Goal: Task Accomplishment & Management: Manage account settings

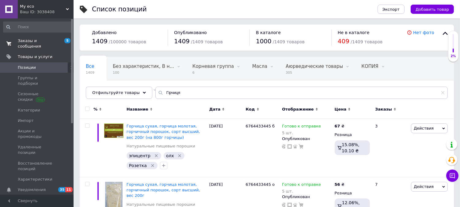
type input "Гірчиця"
click at [39, 39] on span "Заказы и сообщения" at bounding box center [37, 43] width 39 height 11
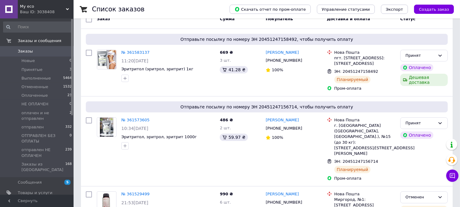
scroll to position [32, 0]
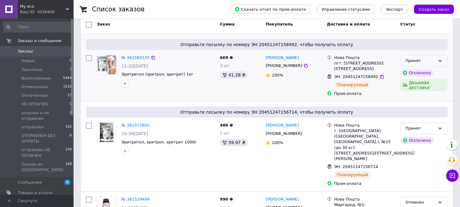
click at [441, 60] on icon at bounding box center [440, 60] width 5 height 5
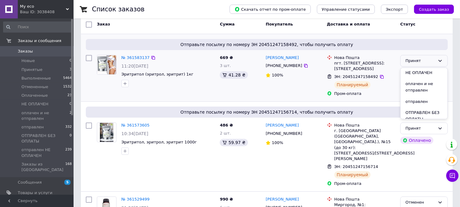
scroll to position [58, 0]
click at [424, 109] on li "отправлен НЕ ОПЛАЧЕН" at bounding box center [424, 109] width 47 height 17
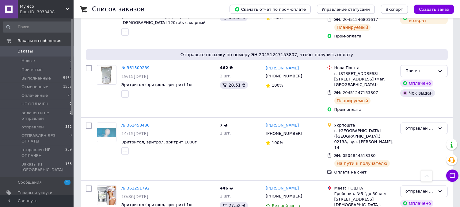
scroll to position [247, 0]
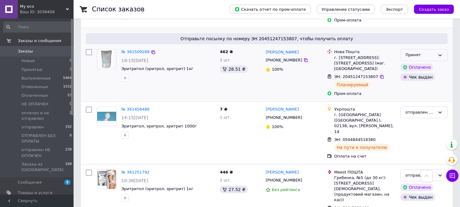
click at [443, 53] on icon at bounding box center [440, 55] width 5 height 5
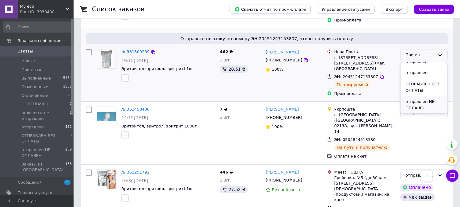
click at [428, 96] on li "отправлен НЕ ОПЛАЧЕН" at bounding box center [424, 104] width 47 height 17
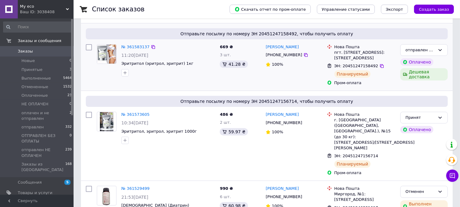
scroll to position [48, 0]
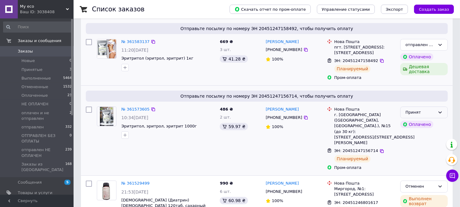
click at [440, 112] on icon at bounding box center [440, 112] width 5 height 5
click at [427, 159] on li "отправлен НЕ ОПЛАЧЕН" at bounding box center [424, 161] width 47 height 17
click at [443, 10] on span "Создать заказ" at bounding box center [434, 9] width 30 height 5
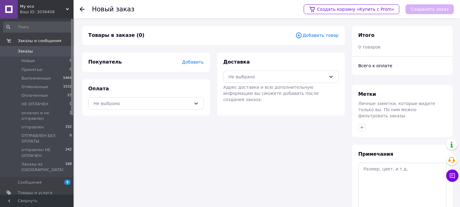
click at [193, 61] on span "Добавить" at bounding box center [192, 62] width 21 height 5
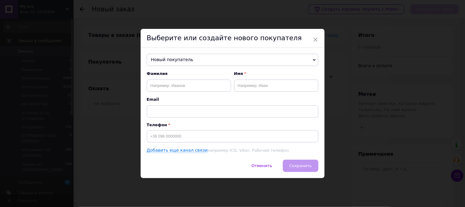
click at [191, 60] on span "Новый покупатель" at bounding box center [233, 60] width 172 height 12
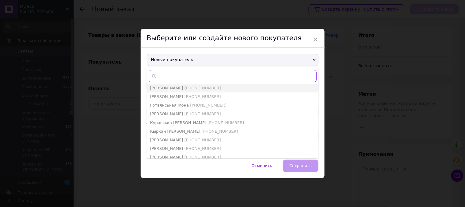
paste input "[PHONE_NUMBER]"
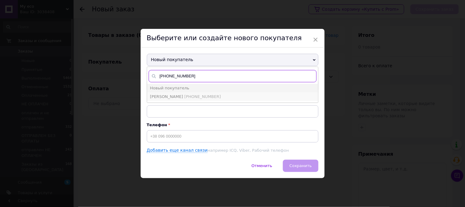
type input "[PHONE_NUMBER]"
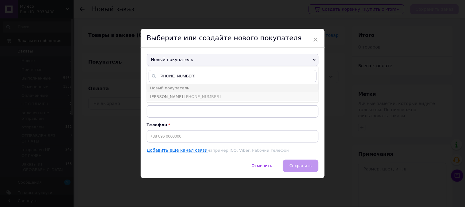
click at [204, 95] on span "[PHONE_NUMBER]" at bounding box center [203, 96] width 36 height 5
type input "Ліфантій Марина"
type input "[PHONE_NUMBER]"
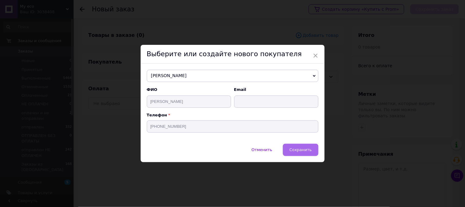
click at [305, 150] on span "Сохранить" at bounding box center [301, 149] width 22 height 5
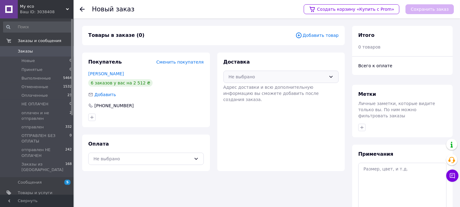
click at [281, 75] on div "Не выбрано" at bounding box center [278, 76] width 98 height 7
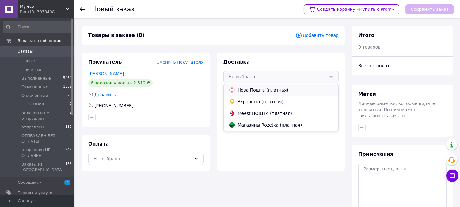
click at [243, 91] on span "Нова Пошта (платная)" at bounding box center [286, 90] width 96 height 6
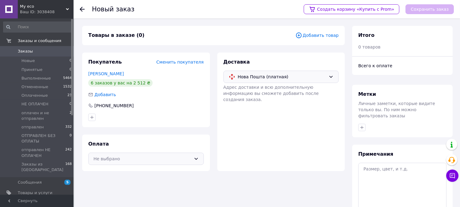
click at [137, 161] on div "Не выбрано" at bounding box center [143, 158] width 98 height 7
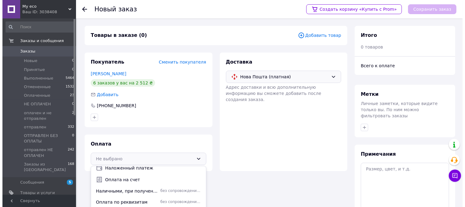
scroll to position [21, 0]
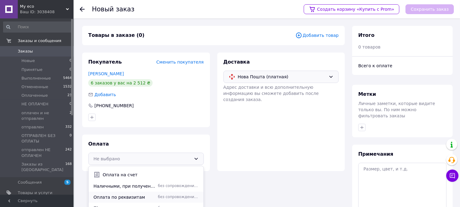
click at [135, 197] on span "Оплата по реквизитам" at bounding box center [125, 197] width 62 height 6
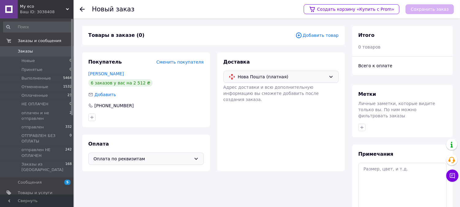
click at [318, 34] on span "Добавить товар" at bounding box center [317, 35] width 43 height 7
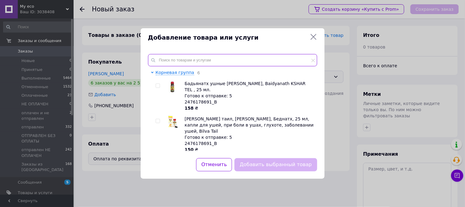
click at [220, 57] on input "text" at bounding box center [232, 60] width 169 height 12
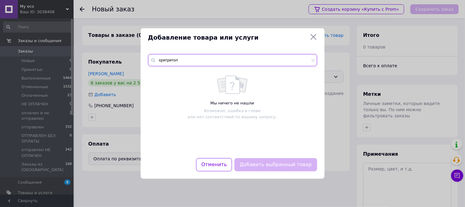
click at [162, 60] on input "єритритол" at bounding box center [232, 60] width 169 height 12
click at [158, 61] on input "ритритол" at bounding box center [232, 60] width 169 height 12
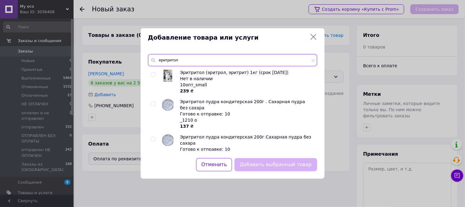
click at [221, 57] on input "еритритол" at bounding box center [232, 60] width 169 height 12
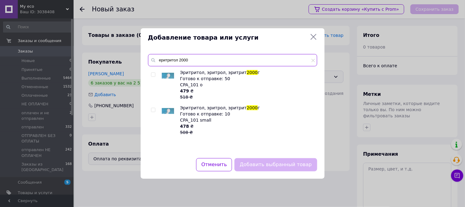
type input "еритритол 2000"
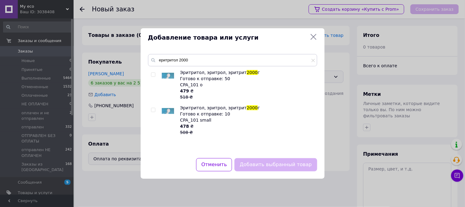
click at [152, 75] on input "checkbox" at bounding box center [153, 75] width 4 height 4
checkbox input "true"
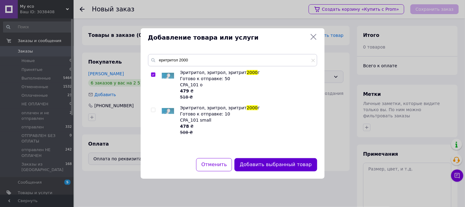
click at [264, 169] on button "Добавить выбранный товар" at bounding box center [276, 164] width 83 height 13
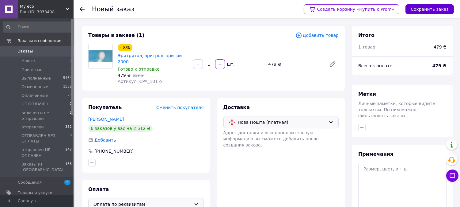
click at [433, 7] on button "Сохранить заказ" at bounding box center [430, 9] width 48 height 10
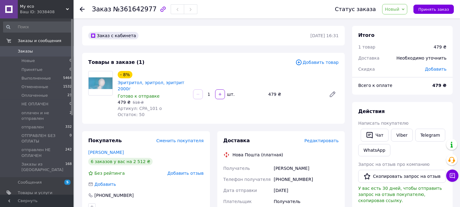
click at [407, 11] on span "Новый" at bounding box center [394, 9] width 25 height 10
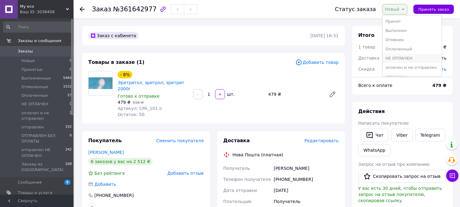
click at [402, 60] on li "НЕ ОПЛАЧЕН" at bounding box center [412, 58] width 59 height 9
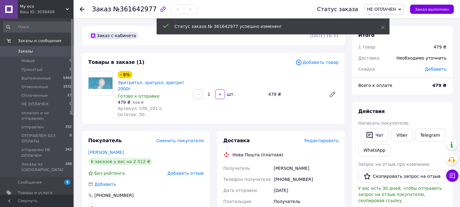
click at [317, 138] on span "Редактировать" at bounding box center [322, 140] width 34 height 5
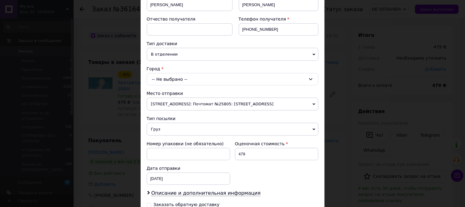
scroll to position [108, 0]
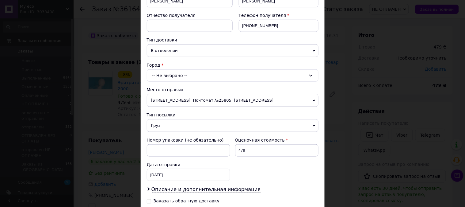
click at [309, 75] on icon at bounding box center [311, 75] width 5 height 5
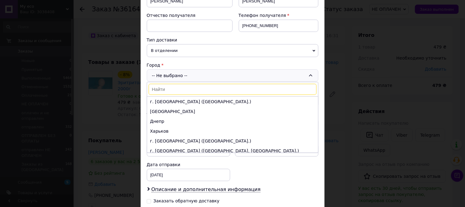
click at [232, 93] on input at bounding box center [233, 89] width 168 height 11
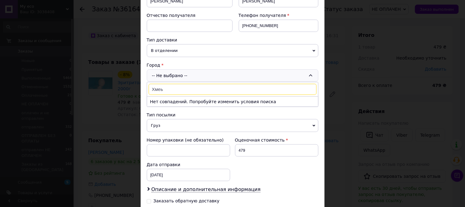
click at [191, 92] on input "Хмеь" at bounding box center [233, 89] width 168 height 11
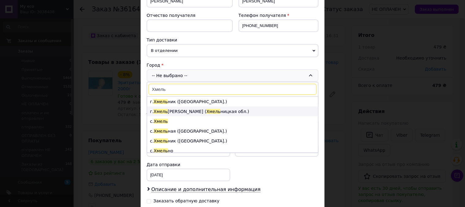
type input "Хмель"
click at [179, 111] on li "г. [PERSON_NAME] ( Хмель [GEOGRAPHIC_DATA].)" at bounding box center [232, 111] width 171 height 10
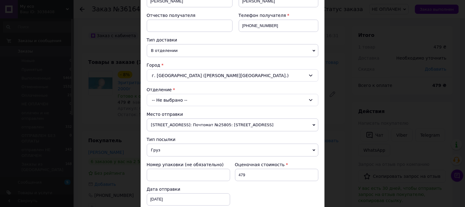
click at [311, 50] on span "В отделении" at bounding box center [233, 50] width 172 height 13
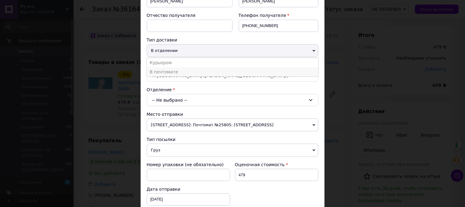
click at [218, 72] on li "В почтомате" at bounding box center [233, 71] width 172 height 9
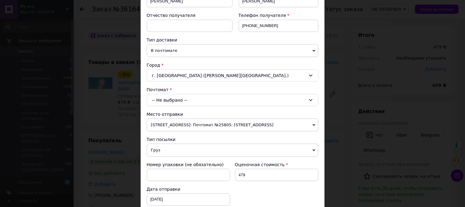
click at [176, 102] on div "-- Не выбрано --" at bounding box center [233, 100] width 172 height 12
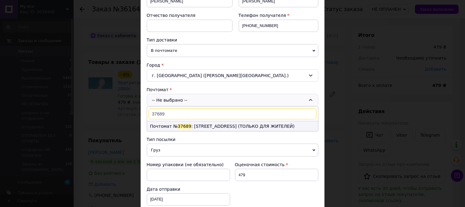
type input "37689"
click at [165, 127] on li "Почтомат № 37689 : ул. Лесогринивецкая, 36, Подъезд №2 (ТОЛЬКО ДЛЯ ЖИТЕЛЕЙ)" at bounding box center [232, 126] width 171 height 10
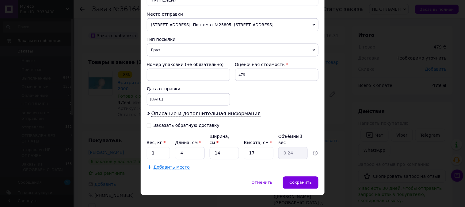
scroll to position [218, 0]
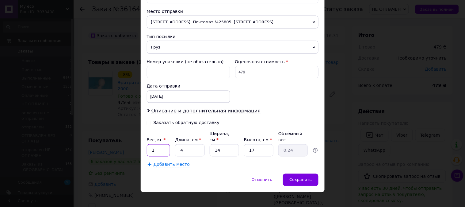
drag, startPoint x: 160, startPoint y: 144, endPoint x: 137, endPoint y: 146, distance: 22.5
click at [137, 146] on div "× Редактирование доставки Способ доставки Нова Пошта (платная) Плательщик Получ…" at bounding box center [232, 103] width 465 height 207
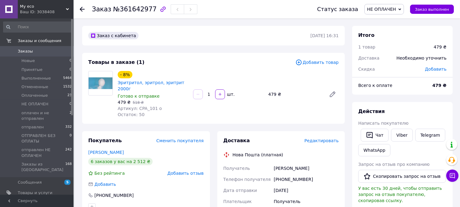
click at [326, 138] on span "Редактировать" at bounding box center [322, 140] width 34 height 5
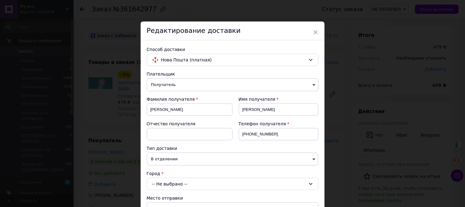
click at [250, 160] on span "В отделении" at bounding box center [233, 158] width 172 height 13
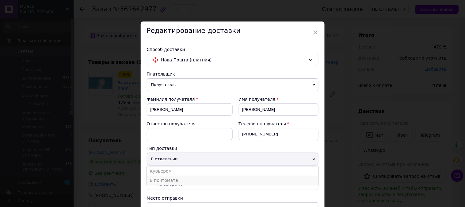
click at [198, 180] on li "В почтомате" at bounding box center [233, 179] width 172 height 9
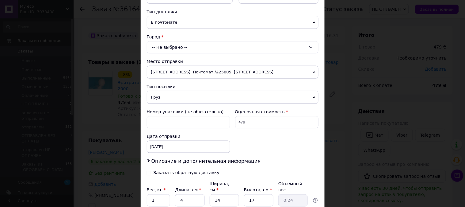
scroll to position [139, 0]
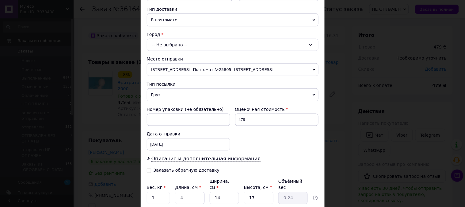
click at [310, 47] on icon at bounding box center [311, 44] width 5 height 5
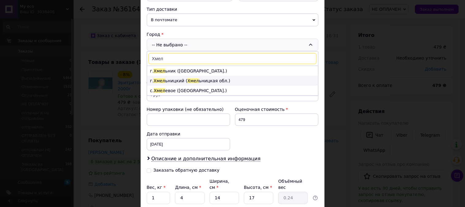
type input "Хмел"
click at [209, 80] on li "г. Хмел ьницкий ( Хмел ьницкая обл.)" at bounding box center [232, 81] width 171 height 10
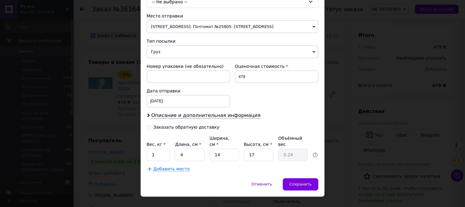
scroll to position [212, 0]
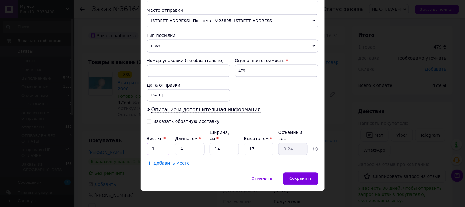
click at [159, 143] on input "1" at bounding box center [159, 149] width 24 height 12
type input "2"
drag, startPoint x: 198, startPoint y: 145, endPoint x: 177, endPoint y: 147, distance: 21.5
click at [177, 147] on input "4" at bounding box center [189, 149] width 29 height 12
type input "1"
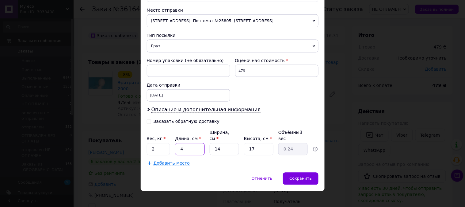
type input "0.1"
type input "15"
type input "0.89"
type input "15"
click at [311, 172] on div "Сохранить" at bounding box center [300, 178] width 35 height 12
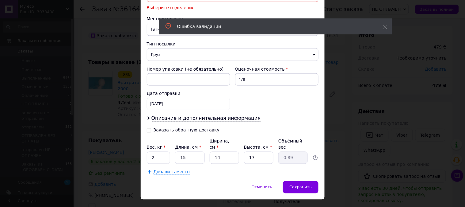
drag, startPoint x: 463, startPoint y: 143, endPoint x: 465, endPoint y: 131, distance: 11.5
click at [460, 131] on div "× Редактирование доставки Способ доставки Нова Пошта (платная) Плательщик Получ…" at bounding box center [232, 103] width 465 height 207
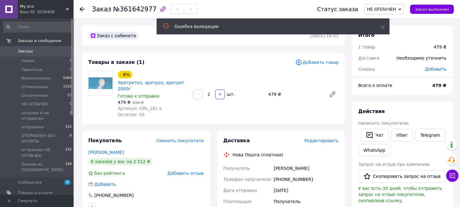
click at [317, 138] on span "Редактировать" at bounding box center [322, 140] width 34 height 5
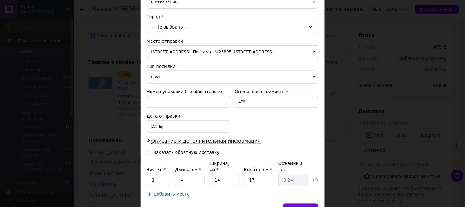
scroll to position [142, 0]
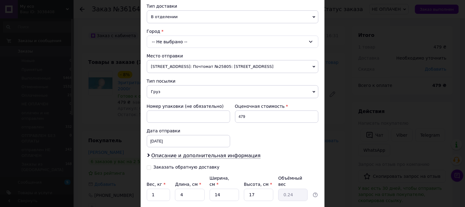
click at [314, 17] on icon at bounding box center [314, 17] width 3 height 3
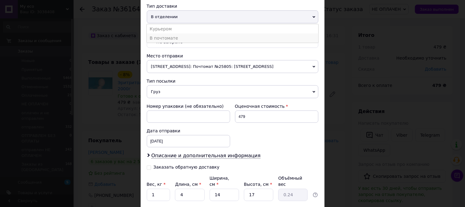
click at [262, 39] on li "В почтомате" at bounding box center [233, 37] width 172 height 9
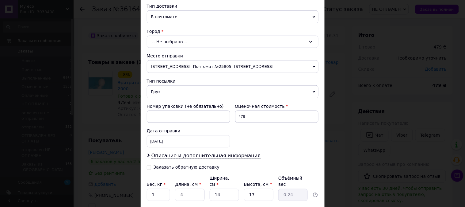
click at [259, 41] on div "-- Не выбрано --" at bounding box center [233, 42] width 172 height 12
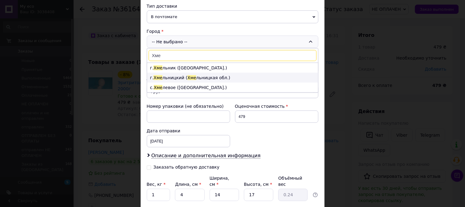
type input "Хме"
click at [203, 80] on li "г. Хме льницкий ( Хме льницкая обл.)" at bounding box center [232, 78] width 171 height 10
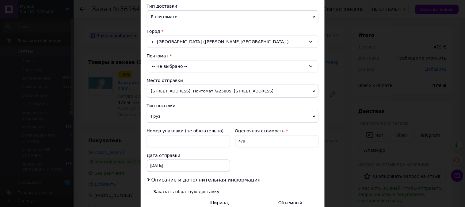
click at [228, 70] on div "-- Не выбрано --" at bounding box center [233, 66] width 172 height 12
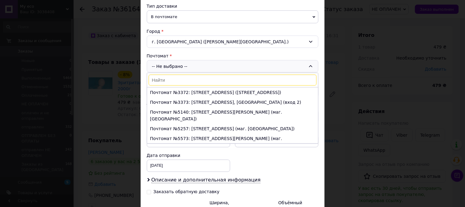
type input "М"
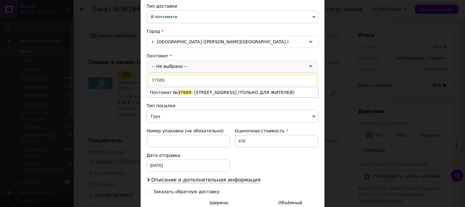
type input "37689"
click at [292, 95] on li "Почтомат № 37689 : ул. Лесогринивецкая, 36, Подъезд №2 (ТОЛЬКО ДЛЯ ЖИТЕЛЕЙ)" at bounding box center [232, 92] width 171 height 10
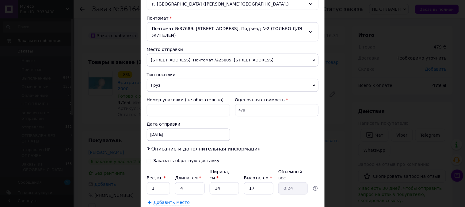
scroll to position [219, 0]
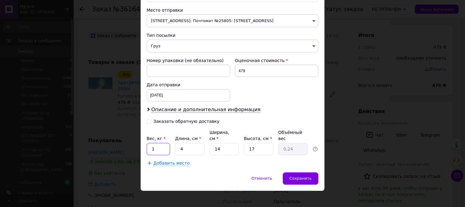
click at [157, 143] on input "1" at bounding box center [159, 149] width 24 height 12
type input "2"
drag, startPoint x: 180, startPoint y: 148, endPoint x: 177, endPoint y: 148, distance: 3.7
click at [177, 148] on input "4" at bounding box center [189, 149] width 29 height 12
type input "1"
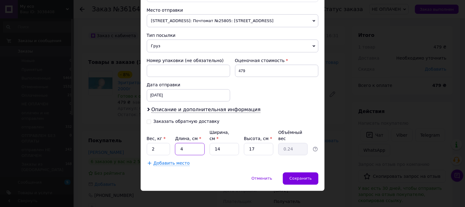
type input "0.1"
type input "15"
type input "0.89"
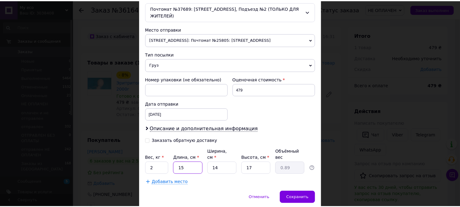
scroll to position [204, 0]
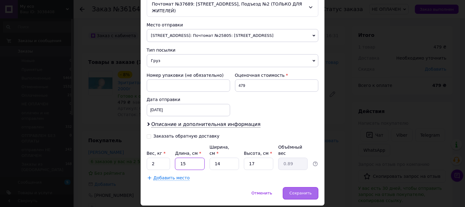
type input "15"
click at [305, 191] on span "Сохранить" at bounding box center [301, 193] width 22 height 5
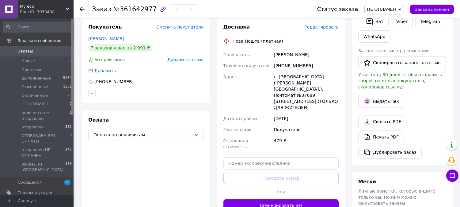
scroll to position [128, 0]
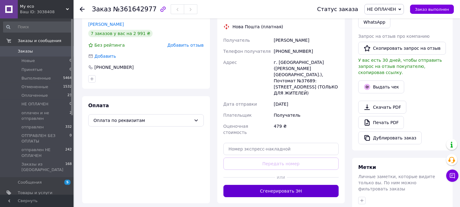
click at [284, 185] on button "Сгенерировать ЭН" at bounding box center [282, 191] width 116 height 12
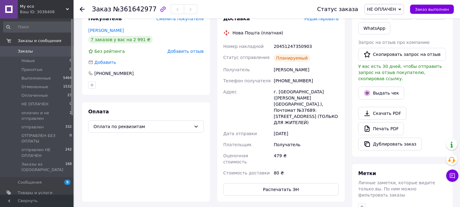
scroll to position [131, 0]
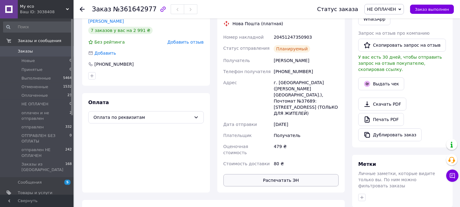
click at [269, 174] on button "Распечатать ЭН" at bounding box center [282, 180] width 116 height 12
click at [25, 52] on span "Заказы" at bounding box center [25, 51] width 15 height 6
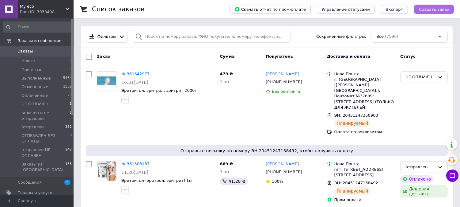
click at [436, 10] on span "Создать заказ" at bounding box center [434, 9] width 30 height 5
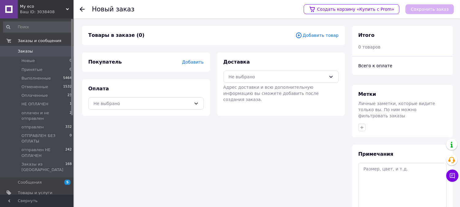
click at [186, 63] on span "Добавить" at bounding box center [192, 62] width 21 height 5
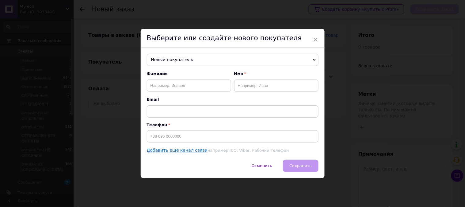
click at [174, 61] on span "Новый покупатель" at bounding box center [233, 60] width 172 height 12
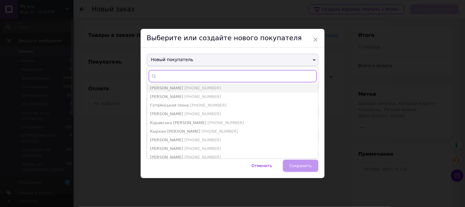
paste input "067 265 42 52"
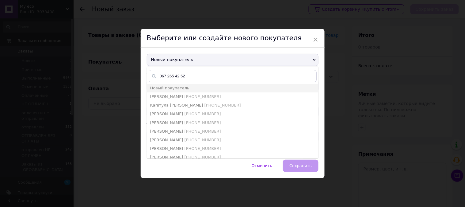
click at [297, 171] on div "Отменить   Сохранить" at bounding box center [233, 168] width 184 height 18
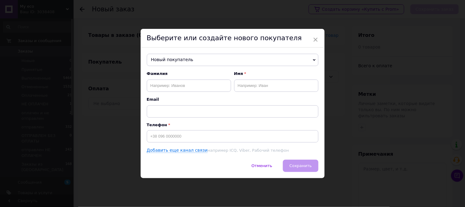
click at [200, 58] on span "Новый покупатель" at bounding box center [233, 60] width 172 height 12
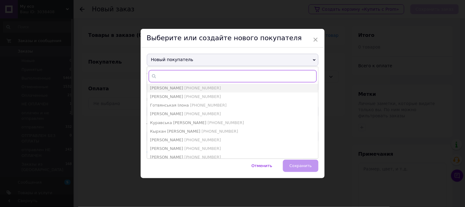
paste input "067 265 42 52"
click at [167, 76] on input "067 265 42 52" at bounding box center [233, 76] width 168 height 12
click at [173, 76] on input "067265 42 52" at bounding box center [233, 76] width 168 height 12
click at [178, 76] on input "06726542 52" at bounding box center [233, 76] width 168 height 12
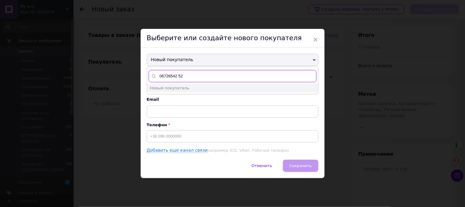
type input "0672654252"
drag, startPoint x: 178, startPoint y: 75, endPoint x: 153, endPoint y: 76, distance: 25.2
click at [153, 76] on div "0672654252" at bounding box center [233, 76] width 168 height 12
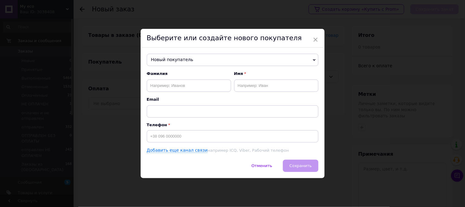
click at [163, 61] on span "Новый покупатель" at bounding box center [233, 60] width 172 height 12
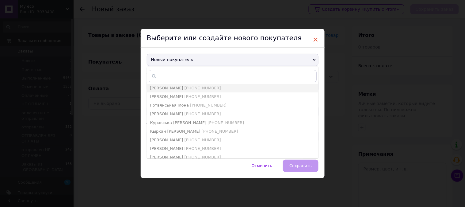
click at [317, 39] on span "×" at bounding box center [316, 39] width 6 height 10
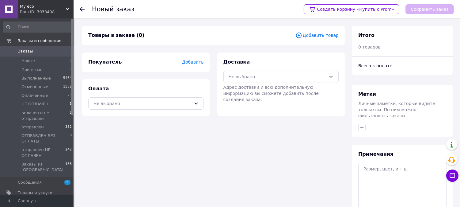
click at [190, 63] on span "Добавить" at bounding box center [192, 62] width 21 height 5
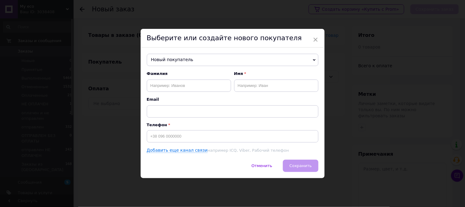
click at [186, 62] on span "Новый покупатель" at bounding box center [233, 60] width 172 height 12
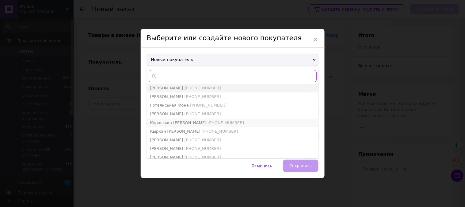
paste input "067 265 42 52"
type input "067 265 42 52"
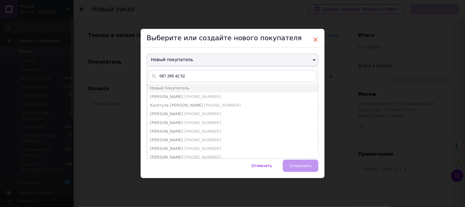
click at [313, 40] on span "×" at bounding box center [316, 39] width 6 height 10
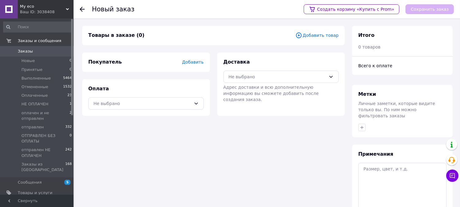
click at [188, 64] on span "Добавить" at bounding box center [192, 62] width 21 height 5
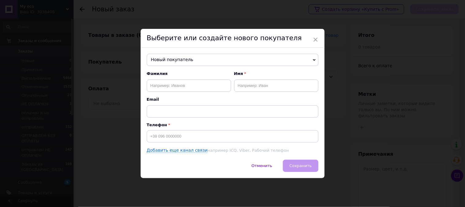
click at [207, 65] on span "Новый покупатель" at bounding box center [233, 60] width 172 height 12
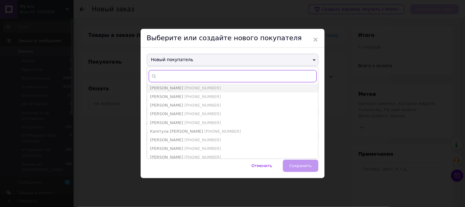
paste input "067 265 42 52"
click at [167, 75] on input "067 265 42 52" at bounding box center [233, 76] width 168 height 12
click at [174, 75] on input "067265 42 52" at bounding box center [233, 76] width 168 height 12
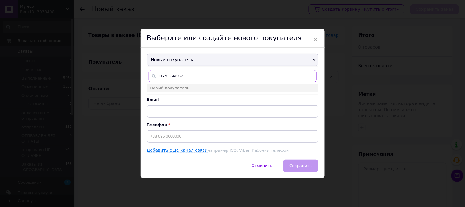
click at [179, 75] on input "06726542 52" at bounding box center [233, 76] width 168 height 12
click at [160, 76] on input "0672654252" at bounding box center [233, 76] width 168 height 12
type input "[PHONE_NUMBER]"
drag, startPoint x: 191, startPoint y: 78, endPoint x: 154, endPoint y: 83, distance: 36.9
click at [154, 83] on ul "+380672654252 Новый покупатель" at bounding box center [233, 81] width 172 height 28
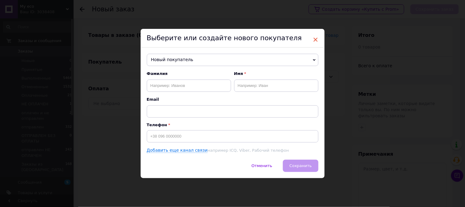
click at [314, 39] on span "×" at bounding box center [316, 39] width 6 height 10
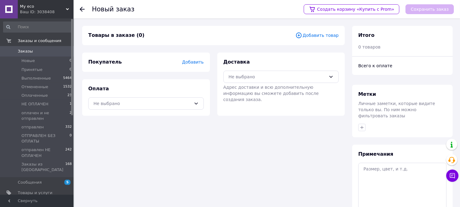
click at [194, 60] on span "Добавить" at bounding box center [192, 62] width 21 height 5
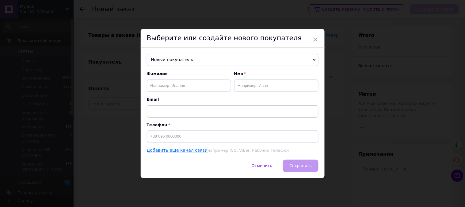
click at [168, 61] on span "Новый покупатель" at bounding box center [233, 60] width 172 height 12
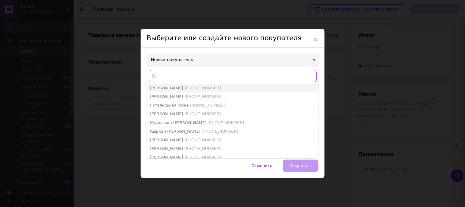
paste input "067 265 42 52"
type input "067 265 42 52"
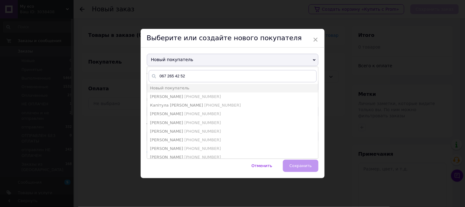
click at [298, 167] on div "Отменить   Сохранить" at bounding box center [233, 168] width 184 height 18
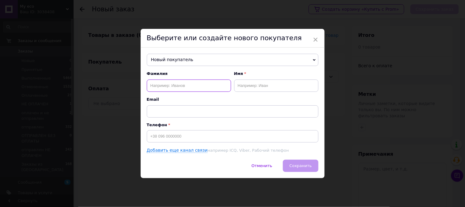
click at [180, 83] on input "text" at bounding box center [189, 85] width 84 height 12
paste input "067 265 42 52"
click at [159, 85] on input "067 265 42 52" at bounding box center [189, 85] width 84 height 12
click at [157, 84] on input "067 265 42 52" at bounding box center [189, 85] width 84 height 12
click at [163, 85] on input "067265 42 52" at bounding box center [189, 85] width 84 height 12
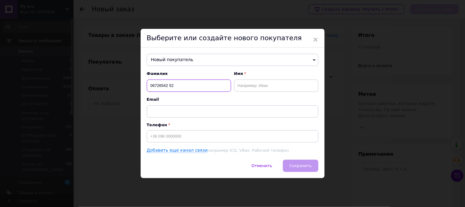
click at [167, 84] on input "06726542 52" at bounding box center [189, 85] width 84 height 12
type input "0672654252"
click at [263, 85] on input "text" at bounding box center [276, 85] width 84 height 12
paste input "[PERSON_NAME]"
type input "[PERSON_NAME]"
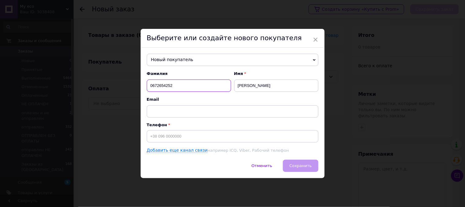
click at [222, 89] on input "0672654252" at bounding box center [189, 85] width 84 height 12
drag, startPoint x: 259, startPoint y: 84, endPoint x: 228, endPoint y: 91, distance: 32.0
click at [228, 91] on div "Фамилия 0672654252 Имя КОВАЛЬЧУК Ірина" at bounding box center [233, 81] width 172 height 21
click at [228, 97] on span "Email" at bounding box center [233, 100] width 172 height 6
click at [191, 110] on input "text" at bounding box center [233, 111] width 172 height 12
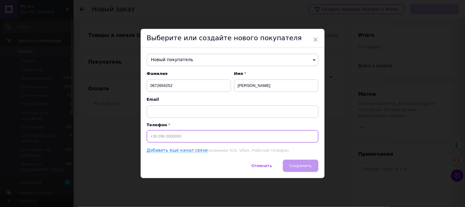
click at [152, 138] on input at bounding box center [233, 136] width 172 height 12
paste input "КОВАЛЬЧУК Іри"
type input "КОВАЛЬЧУК Іри"
drag, startPoint x: 182, startPoint y: 136, endPoint x: 126, endPoint y: 137, distance: 56.4
click at [126, 137] on div "× Выберите или создайте нового покупателя Новый покупатель Биньковская Анна +38…" at bounding box center [232, 103] width 465 height 207
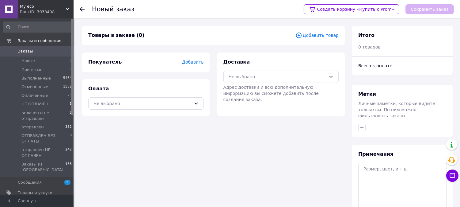
click at [188, 63] on span "Добавить" at bounding box center [192, 62] width 21 height 5
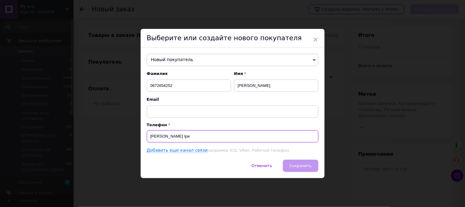
drag, startPoint x: 172, startPoint y: 135, endPoint x: 140, endPoint y: 136, distance: 31.9
click at [141, 136] on div "Новый покупатель Биньковская Анна +380939023517 Гончарова Инга +380683421103 Го…" at bounding box center [233, 104] width 184 height 112
paste input "067 265 42 52"
click at [158, 136] on input "067 265 42 52" at bounding box center [233, 136] width 172 height 12
click at [165, 136] on input "067265 42 52" at bounding box center [233, 136] width 172 height 12
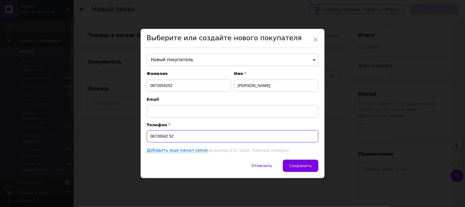
click at [169, 136] on input "06726542 52" at bounding box center [233, 136] width 172 height 12
click at [150, 134] on input "0672654252" at bounding box center [233, 136] width 172 height 12
type input "[PHONE_NUMBER]"
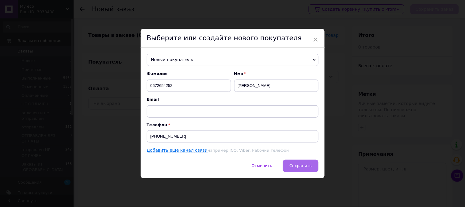
click at [309, 163] on button "Сохранить" at bounding box center [300, 165] width 35 height 12
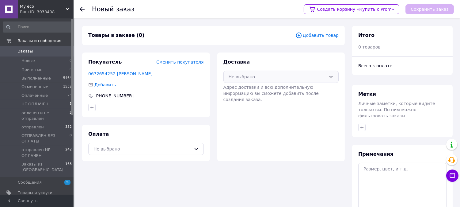
click at [333, 78] on div "Не выбрано" at bounding box center [282, 77] width 116 height 12
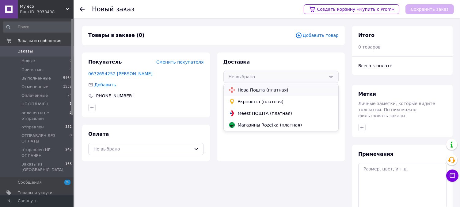
click at [260, 91] on span "Нова Пошта (платная)" at bounding box center [286, 90] width 96 height 6
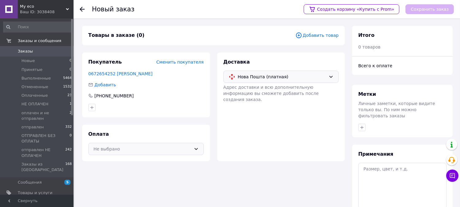
click at [195, 149] on icon at bounding box center [196, 148] width 5 height 5
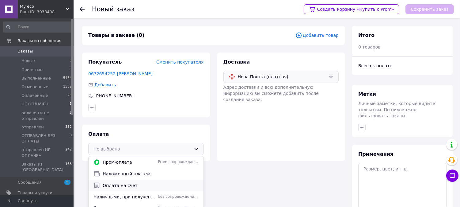
drag, startPoint x: 203, startPoint y: 167, endPoint x: 201, endPoint y: 187, distance: 20.7
click at [201, 187] on div "Пром-оплата Prom сопровождает покупку Наложенный платеж Оплата на счет Наличным…" at bounding box center [146, 182] width 116 height 53
drag, startPoint x: 203, startPoint y: 174, endPoint x: 202, endPoint y: 194, distance: 20.9
click at [202, 194] on div "Пром-оплата Prom сопровождает покупку Наложенный платеж Оплата на счет Наличным…" at bounding box center [146, 182] width 116 height 53
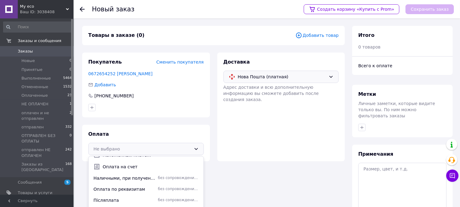
scroll to position [21, 0]
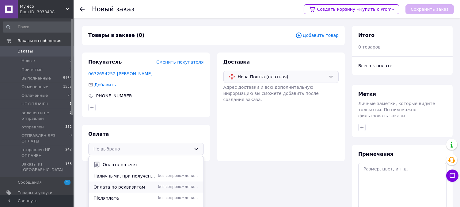
click at [166, 184] on div "Оплата по реквизитам без сопровождения Prom" at bounding box center [146, 187] width 108 height 6
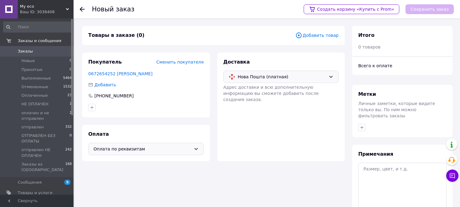
click at [323, 33] on span "Добавить товар" at bounding box center [317, 35] width 43 height 7
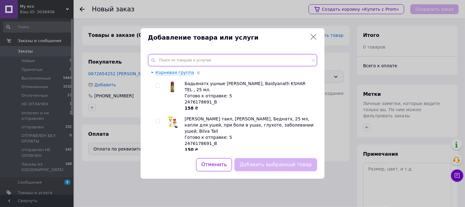
click at [241, 59] on input "text" at bounding box center [232, 60] width 169 height 12
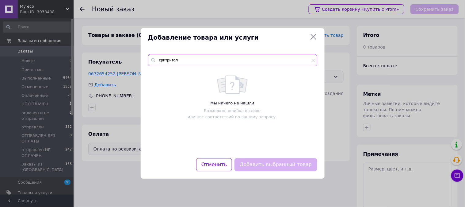
click at [161, 61] on input "єритритол" at bounding box center [232, 60] width 169 height 12
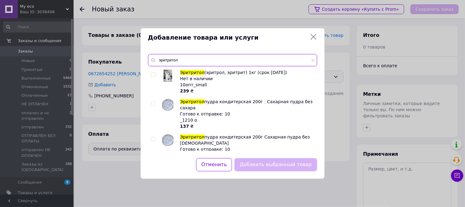
type input "эритритол"
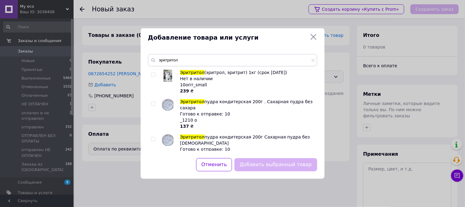
click at [231, 76] on div "Нет в наличии" at bounding box center [247, 78] width 134 height 6
click at [152, 75] on input "checkbox" at bounding box center [153, 75] width 4 height 4
checkbox input "true"
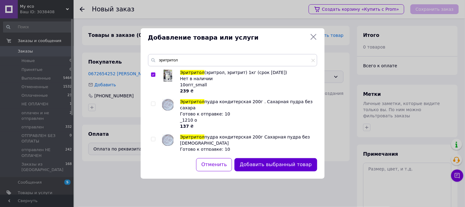
click at [282, 163] on button "Добавить выбранный товар" at bounding box center [276, 164] width 83 height 13
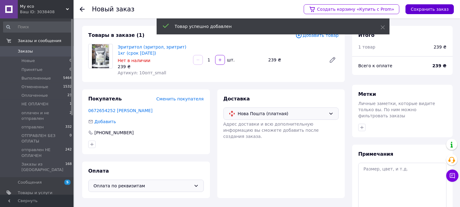
click at [424, 9] on button "Сохранить заказ" at bounding box center [430, 9] width 48 height 10
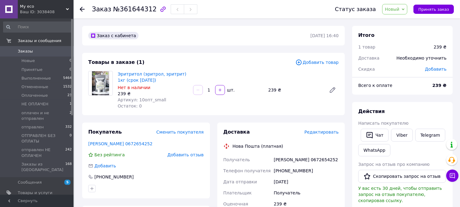
click at [400, 7] on span "Новый" at bounding box center [392, 9] width 15 height 5
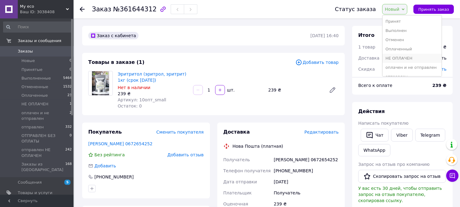
click at [406, 56] on li "НЕ ОПЛАЧЕН" at bounding box center [412, 58] width 59 height 9
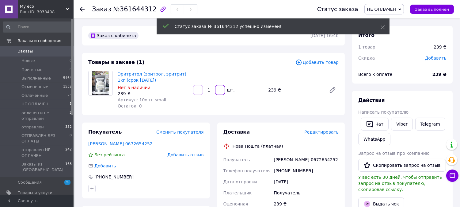
click at [79, 9] on div "Заказ №361644312 Статус заказа НЕ ОПЛАЧЕН Принят Выполнен Отменен Оплаченный оп…" at bounding box center [267, 9] width 387 height 18
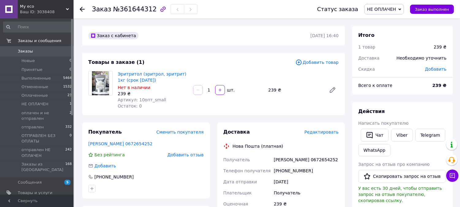
click at [25, 54] on span "Заказы" at bounding box center [25, 51] width 15 height 6
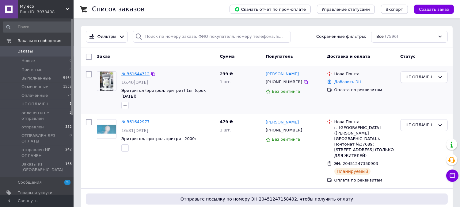
click at [140, 75] on link "№ 361644312" at bounding box center [135, 73] width 28 height 5
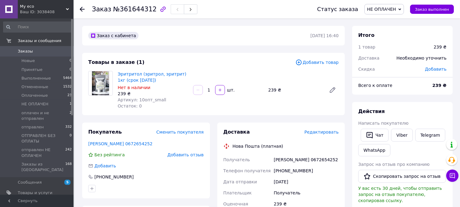
click at [367, 70] on span "Скидка" at bounding box center [367, 69] width 17 height 5
click at [430, 69] on span "Добавить" at bounding box center [435, 69] width 21 height 5
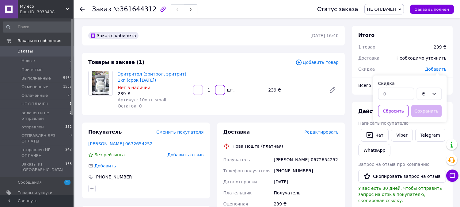
click at [433, 68] on span "Добавить" at bounding box center [435, 69] width 21 height 5
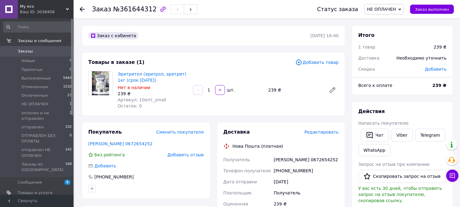
click at [433, 68] on span "Добавить" at bounding box center [435, 69] width 21 height 5
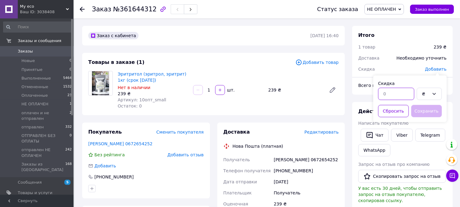
click at [398, 91] on input "text" at bounding box center [396, 94] width 36 height 12
type input "32"
click at [424, 109] on button "Сохранить" at bounding box center [427, 111] width 31 height 12
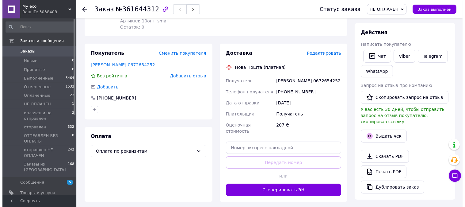
scroll to position [80, 0]
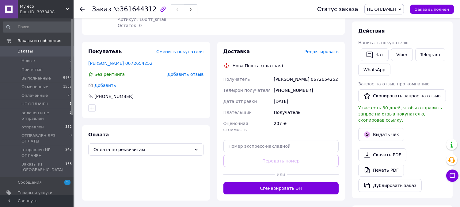
click at [314, 53] on span "Редактировать" at bounding box center [322, 51] width 34 height 5
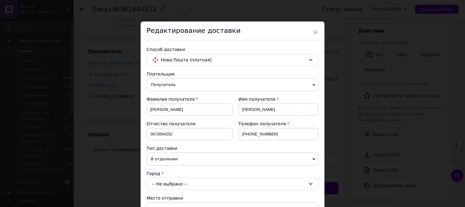
click at [213, 159] on span "В отделении" at bounding box center [233, 158] width 172 height 13
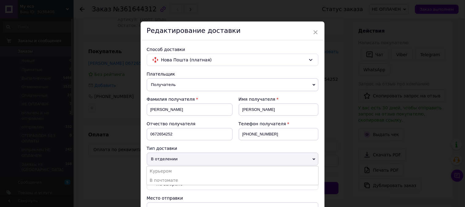
click at [185, 148] on div "Тип доставки" at bounding box center [233, 148] width 172 height 6
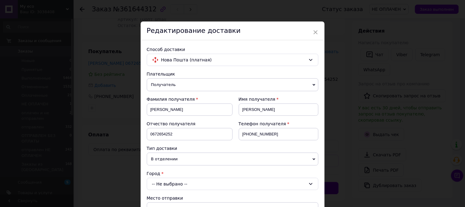
click at [175, 185] on div "-- Не выбрано --" at bounding box center [233, 184] width 172 height 12
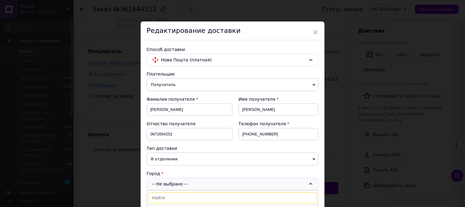
click at [163, 200] on input at bounding box center [233, 197] width 168 height 11
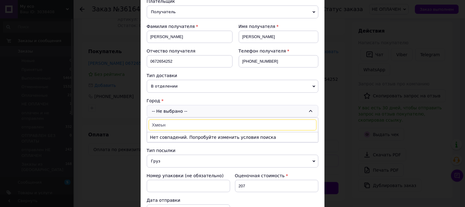
scroll to position [80, 0]
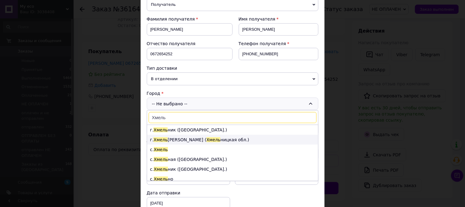
type input "Хмель"
click at [222, 136] on li "г. [PERSON_NAME] ( Хмель [GEOGRAPHIC_DATA].)" at bounding box center [232, 140] width 171 height 10
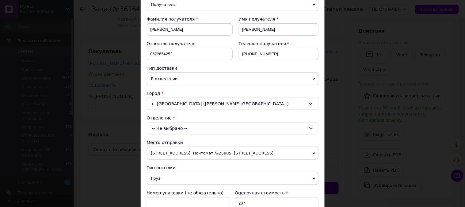
click at [185, 131] on div "-- Не выбрано --" at bounding box center [233, 128] width 172 height 12
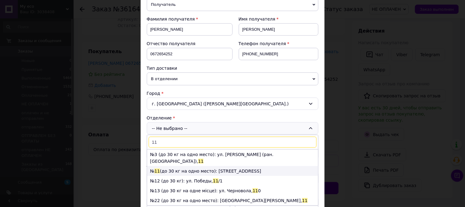
type input "11"
click at [171, 166] on li "№ 11 (до 30 кг на одно место): [STREET_ADDRESS]" at bounding box center [232, 171] width 171 height 10
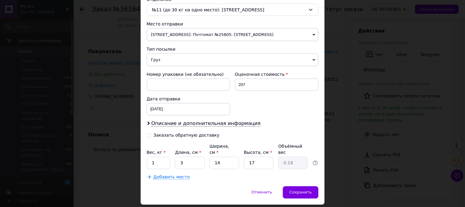
scroll to position [212, 0]
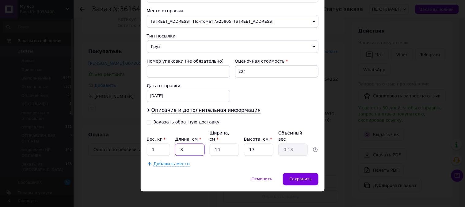
drag, startPoint x: 188, startPoint y: 149, endPoint x: 171, endPoint y: 148, distance: 17.2
click at [171, 148] on div "Вес, кг * 1 Длина, см * 3 Ширина, см * 14 Высота, см * 17 Объёмный вес 0.18" at bounding box center [233, 143] width 172 height 26
type input "1"
type input "0.1"
type input "10"
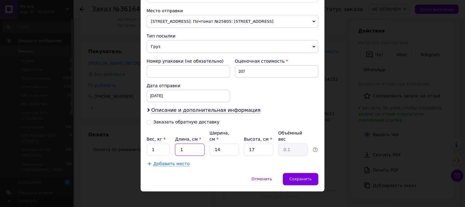
type input "0.6"
type input "10"
click at [301, 177] on span "Сохранить" at bounding box center [301, 179] width 22 height 5
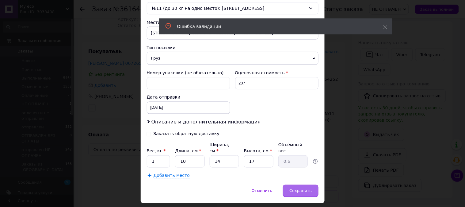
scroll to position [34, 0]
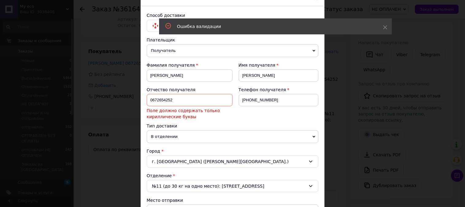
drag, startPoint x: 139, startPoint y: 98, endPoint x: 115, endPoint y: 106, distance: 25.2
click at [115, 106] on div "× Редактирование доставки Способ доставки Нова Пошта (платная) Плательщик Получ…" at bounding box center [232, 103] width 465 height 207
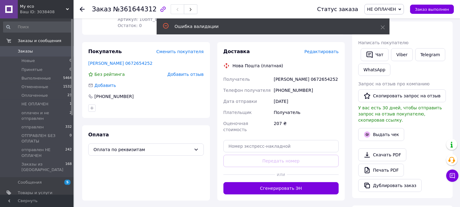
click at [317, 52] on span "Редактировать" at bounding box center [322, 51] width 34 height 5
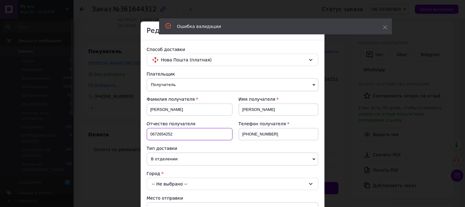
click at [185, 136] on input "0672654252" at bounding box center [190, 134] width 86 height 12
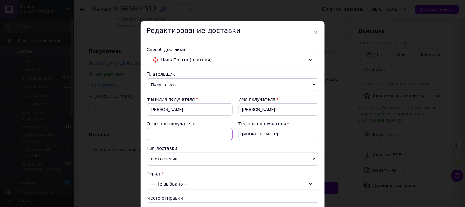
type input "0"
click at [171, 182] on div "-- Не выбрано --" at bounding box center [233, 184] width 172 height 12
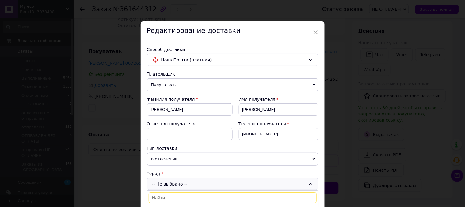
click at [164, 199] on input at bounding box center [233, 197] width 168 height 11
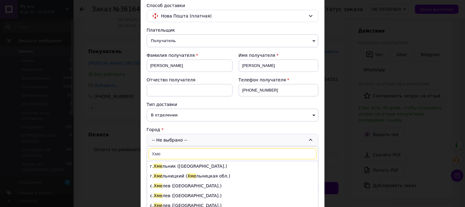
scroll to position [71, 0]
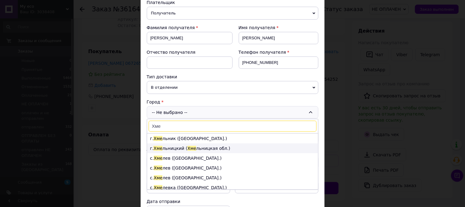
type input "Хме"
click at [171, 150] on li "г. Хме льницкий ( Хме льницкая обл.)" at bounding box center [232, 148] width 171 height 10
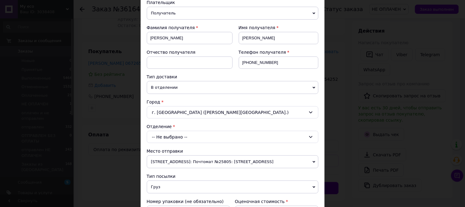
click at [175, 136] on div "-- Не выбрано --" at bounding box center [233, 137] width 172 height 12
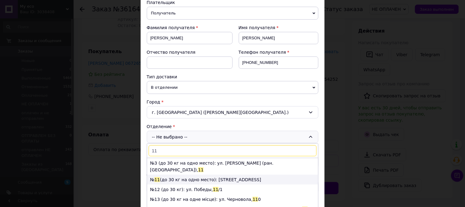
type input "11"
click at [175, 175] on li "№ 11 (до 30 кг на одно место): [STREET_ADDRESS]" at bounding box center [232, 180] width 171 height 10
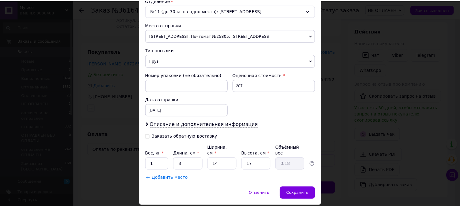
scroll to position [211, 0]
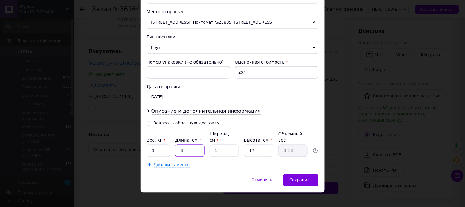
drag, startPoint x: 186, startPoint y: 147, endPoint x: 171, endPoint y: 144, distance: 15.3
click at [171, 144] on div "Вес, кг * 1 Длина, см * 3 Ширина, см * 14 Высота, см * 17 Объёмный вес 0.18" at bounding box center [233, 144] width 172 height 26
type input "1"
type input "0.1"
type input "15"
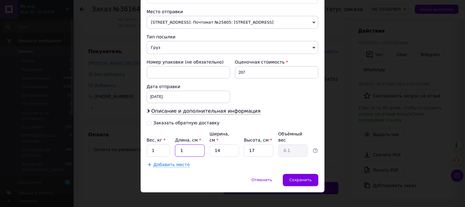
type input "0.89"
type input "15"
click at [298, 178] on span "Сохранить" at bounding box center [301, 180] width 22 height 5
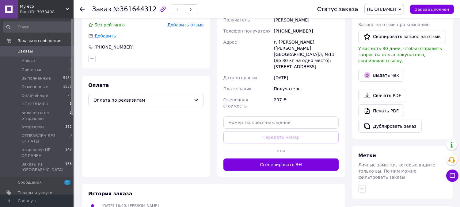
scroll to position [194, 0]
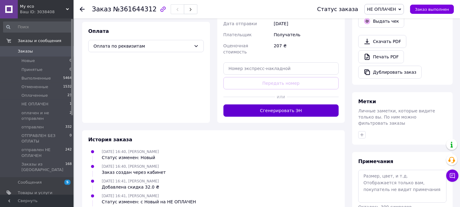
click at [278, 104] on button "Сгенерировать ЭН" at bounding box center [282, 110] width 116 height 12
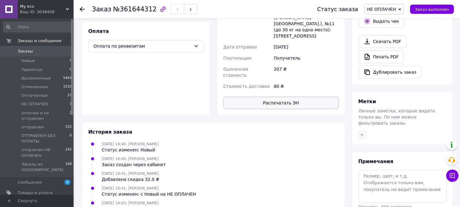
click at [277, 97] on button "Распечатать ЭН" at bounding box center [282, 103] width 116 height 12
